Goal: Navigation & Orientation: Understand site structure

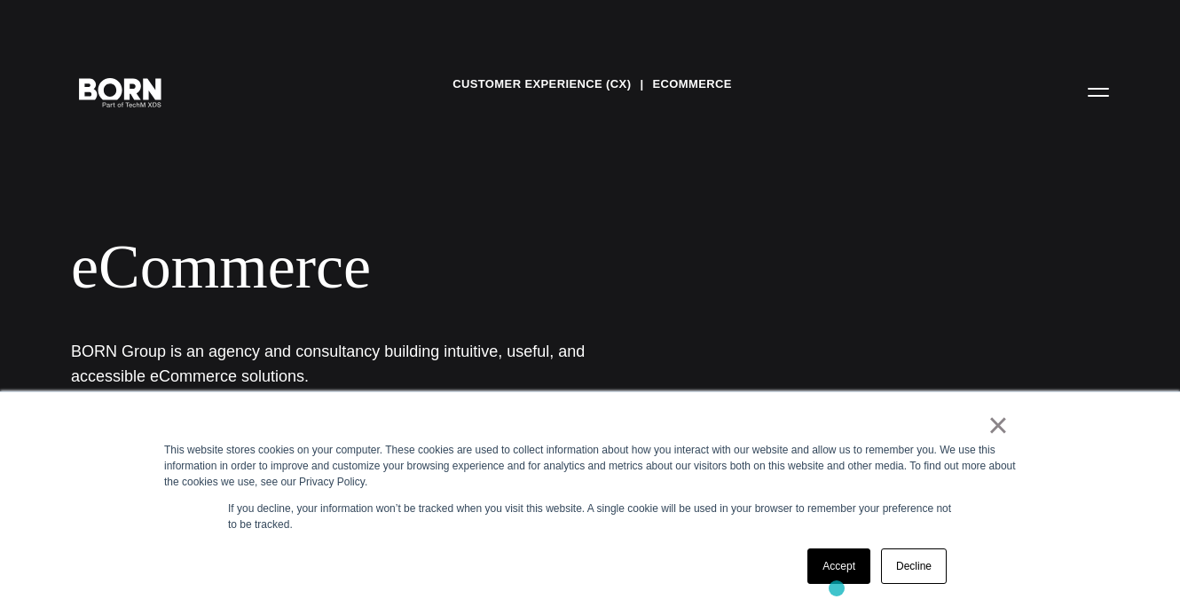
click at [837, 588] on div "Accept Decline" at bounding box center [877, 566] width 150 height 46
click at [841, 567] on link "Accept" at bounding box center [839, 567] width 63 height 36
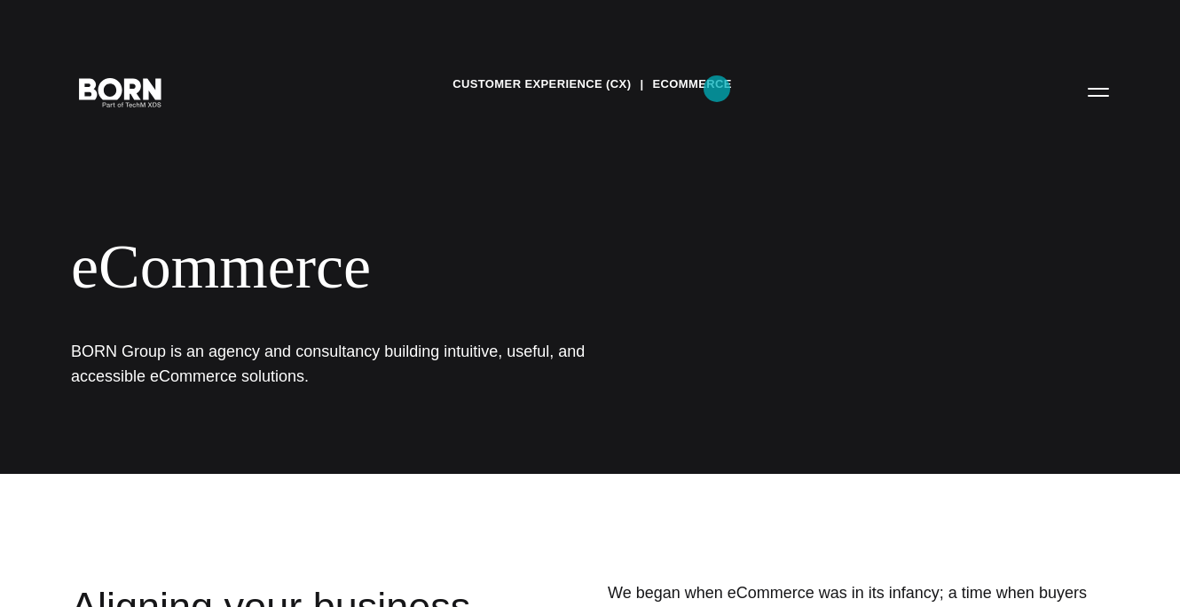
click at [717, 89] on link "eCommerce" at bounding box center [691, 84] width 79 height 27
click at [545, 92] on link "Customer Experience (CX)" at bounding box center [542, 84] width 178 height 27
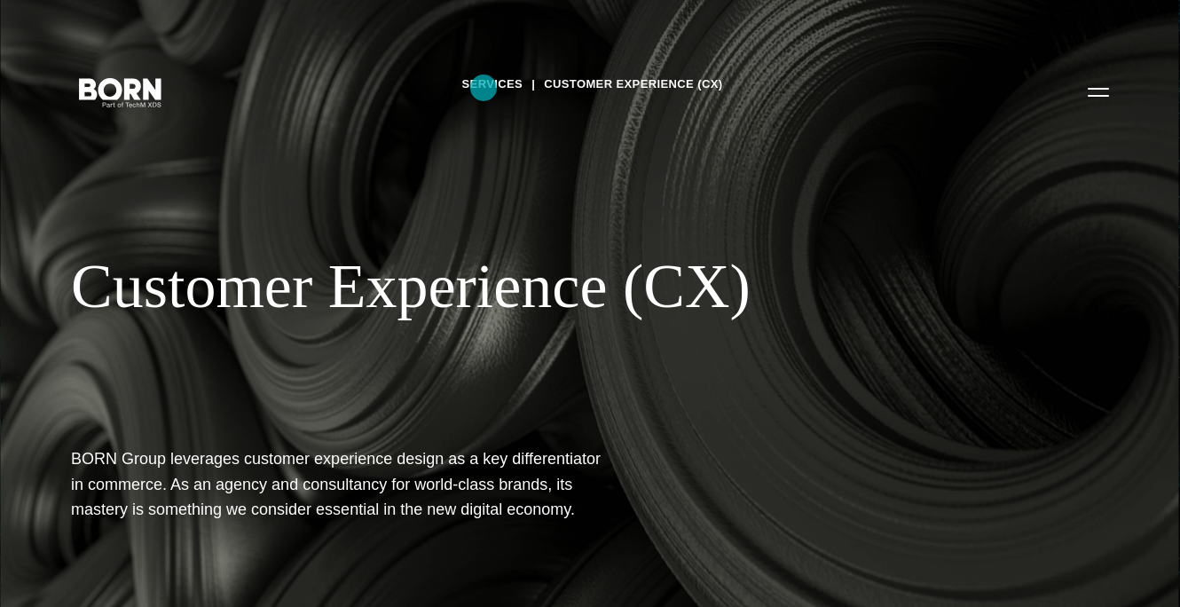
click at [484, 88] on link "Services" at bounding box center [492, 84] width 61 height 27
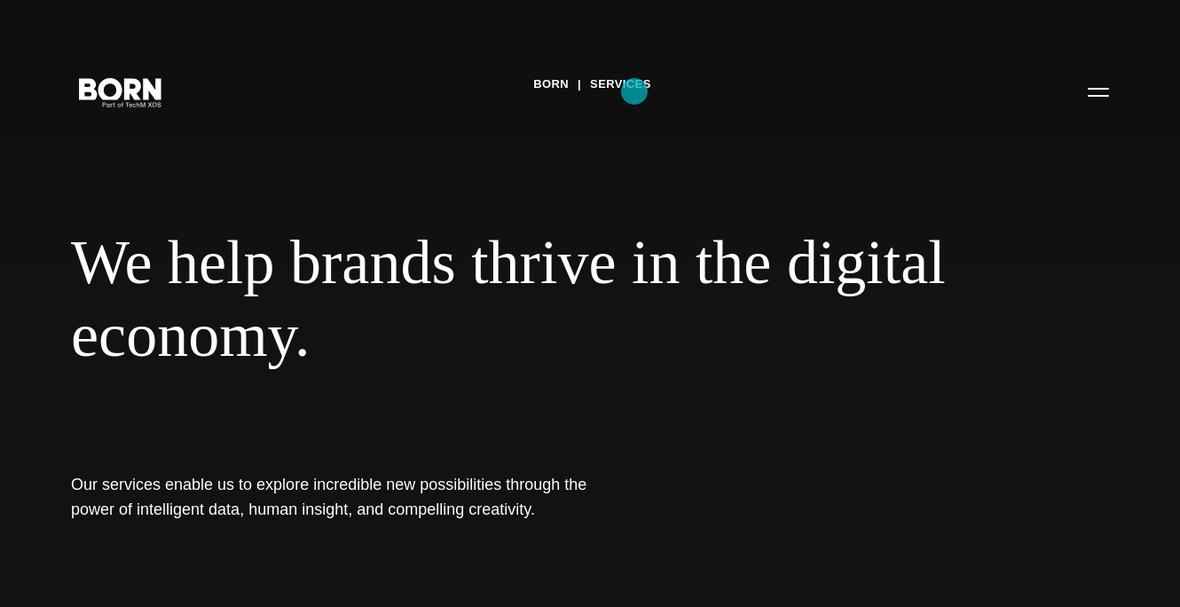
click at [635, 91] on link "Services" at bounding box center [620, 84] width 61 height 27
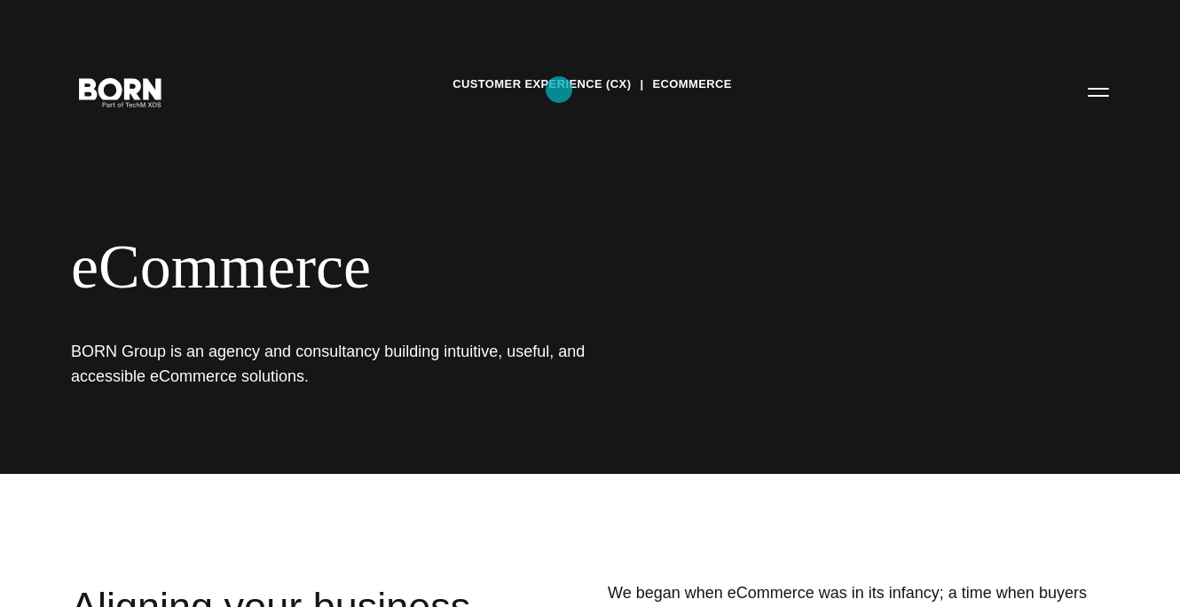
click at [559, 90] on link "Customer Experience (CX)" at bounding box center [542, 84] width 178 height 27
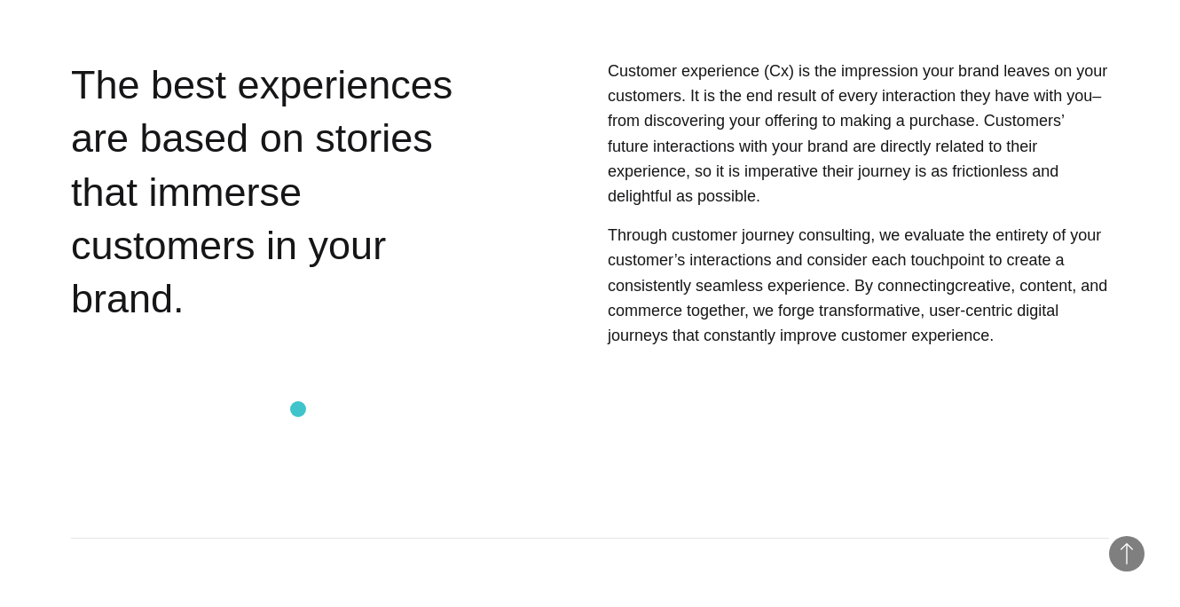
scroll to position [657, 0]
